Goal: Navigation & Orientation: Find specific page/section

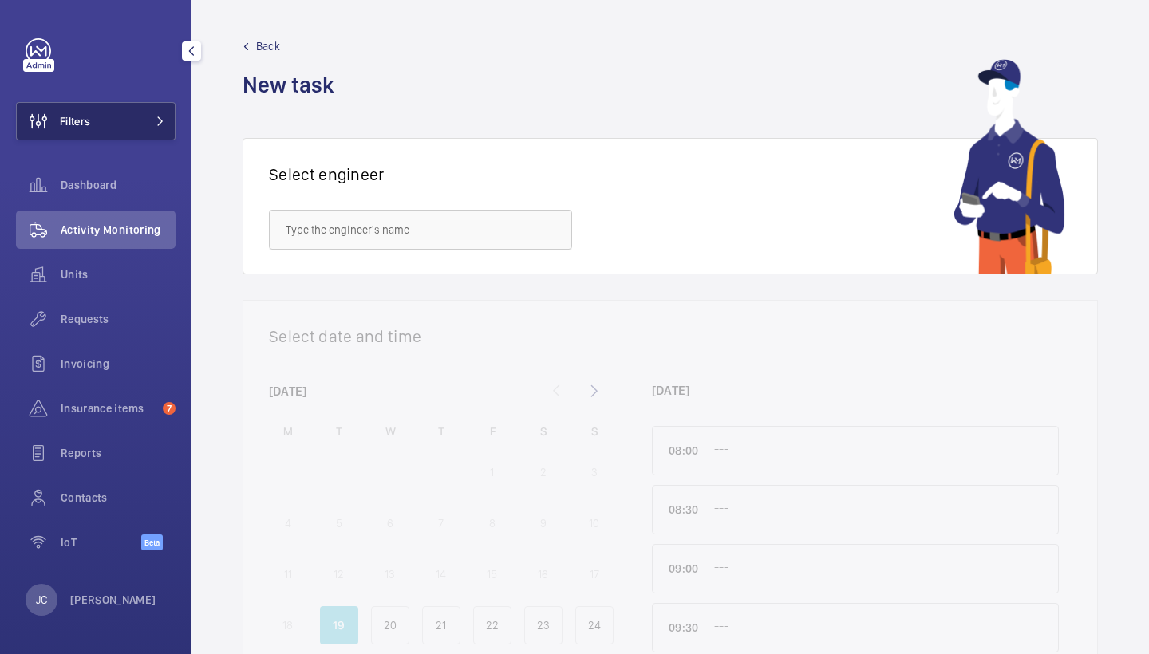
click at [109, 119] on button "Filters" at bounding box center [96, 121] width 160 height 38
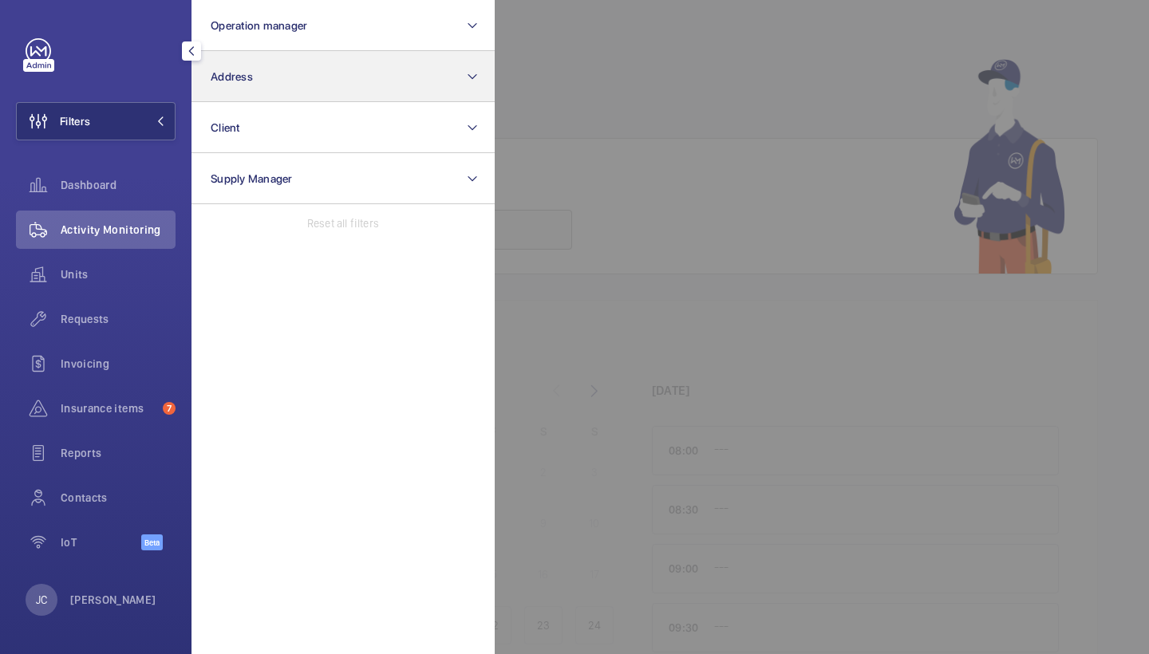
click at [261, 73] on button "Address" at bounding box center [342, 76] width 303 height 51
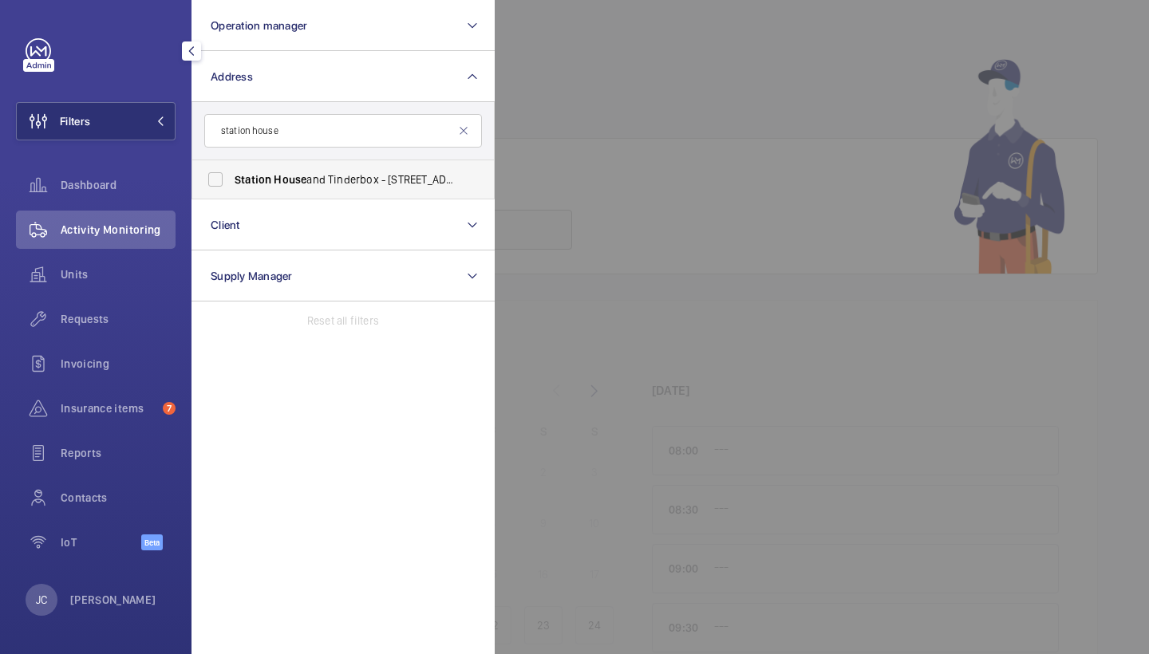
type input "station house"
click at [398, 178] on span "Station House and Tinderbox - 2 Octavius St, LONDON SE8 4BY" at bounding box center [344, 180] width 219 height 16
click at [231, 178] on input "Station House and Tinderbox - 2 Octavius St, LONDON SE8 4BY" at bounding box center [215, 180] width 32 height 32
checkbox input "true"
click at [610, 112] on div at bounding box center [1069, 327] width 1149 height 654
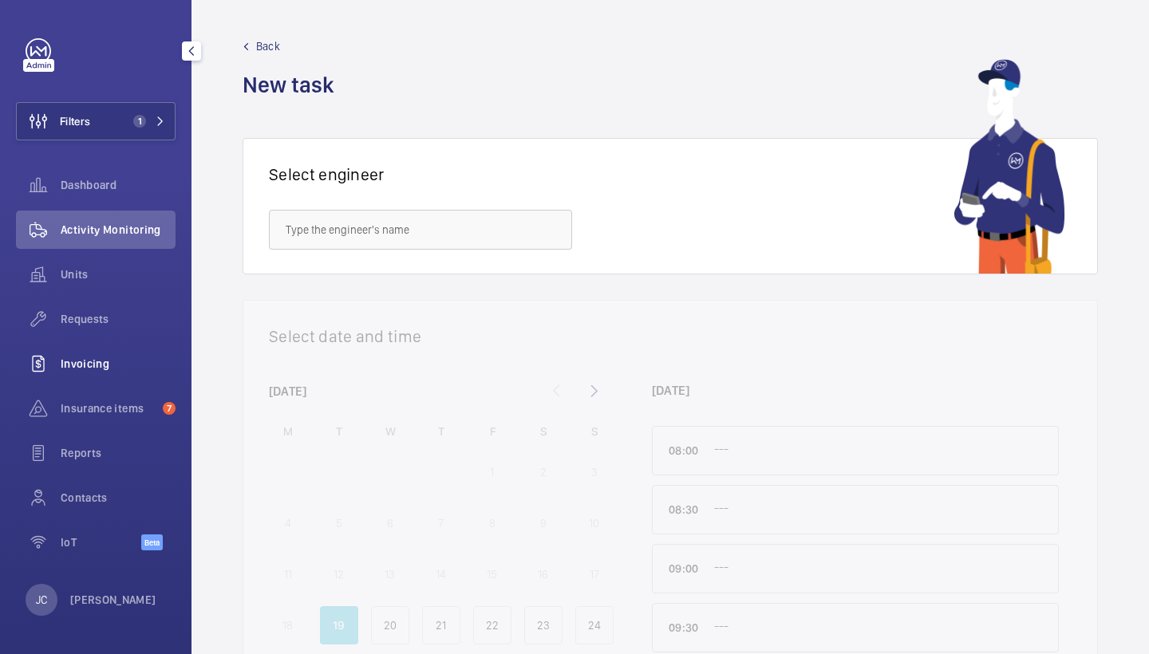
click at [99, 352] on div "Invoicing" at bounding box center [96, 364] width 160 height 38
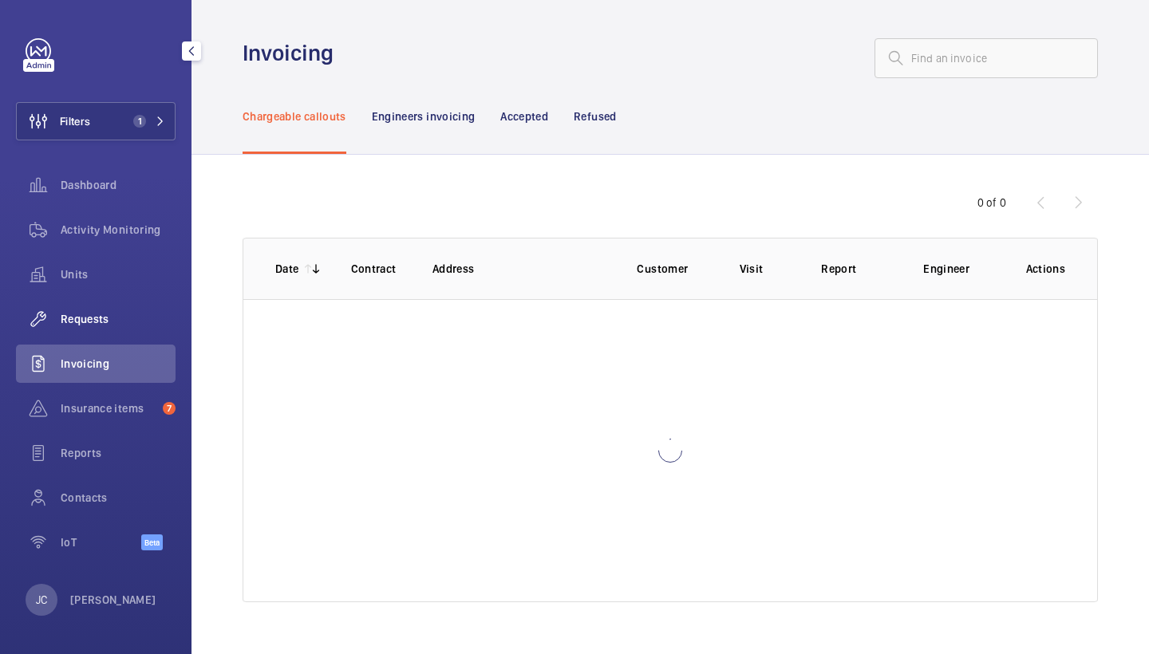
drag, startPoint x: 105, startPoint y: 320, endPoint x: 127, endPoint y: 305, distance: 26.3
click at [105, 320] on span "Requests" at bounding box center [118, 319] width 115 height 16
